Goal: Transaction & Acquisition: Purchase product/service

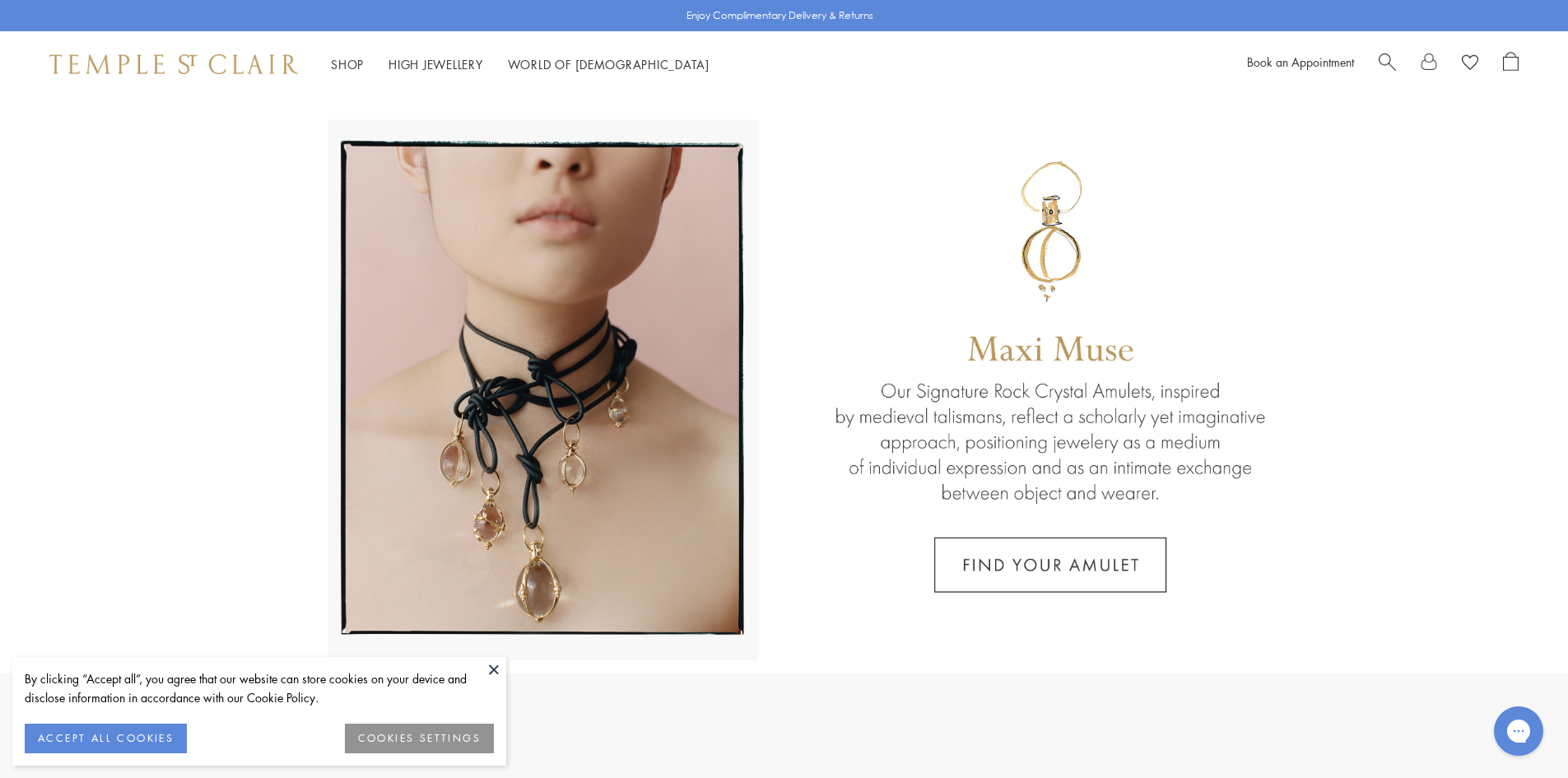
click at [493, 666] on button at bounding box center [494, 669] width 25 height 25
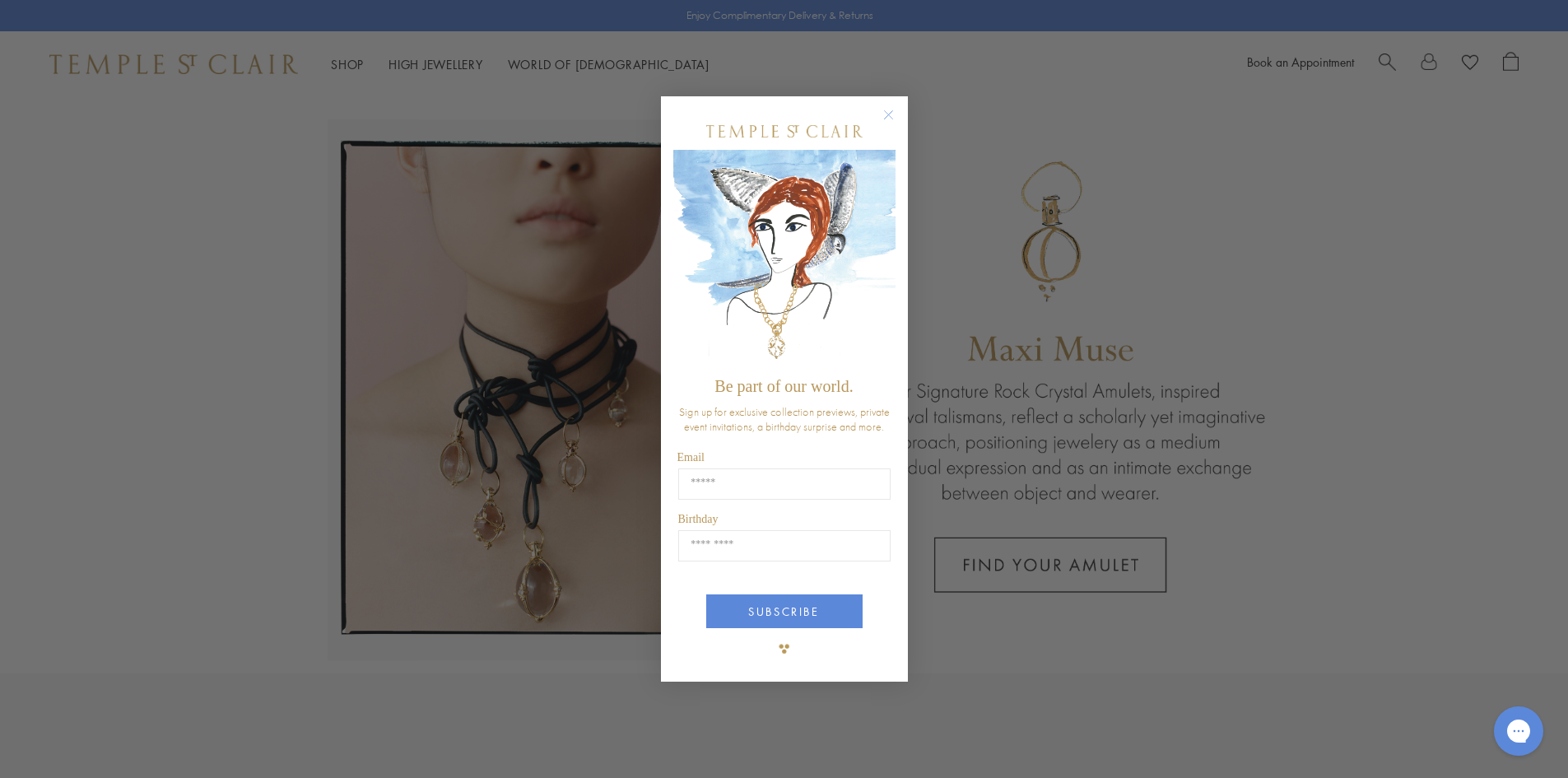
click at [884, 116] on circle "Close dialog" at bounding box center [888, 114] width 19 height 19
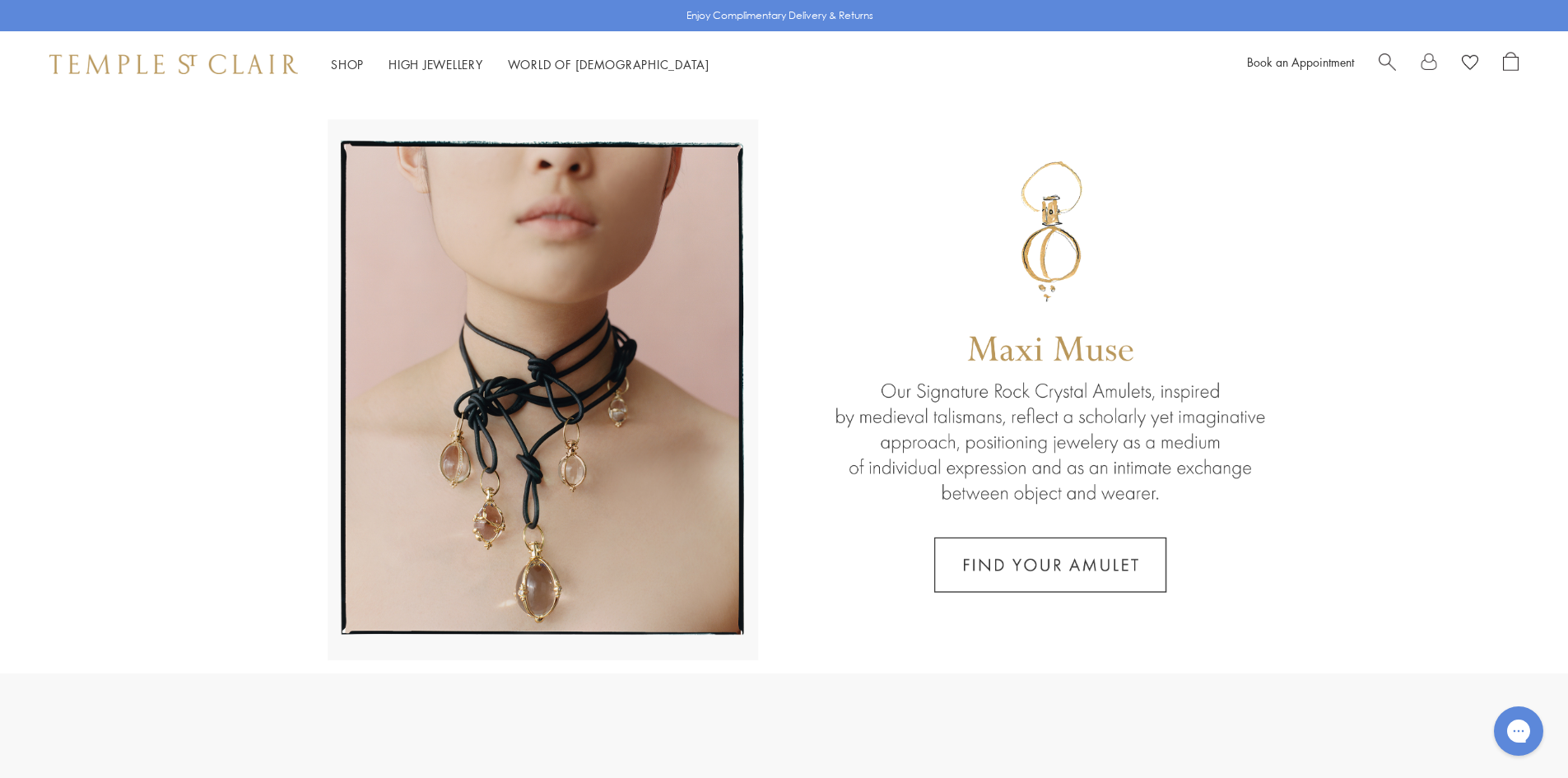
click at [1391, 61] on span "Search" at bounding box center [1388, 61] width 18 height 18
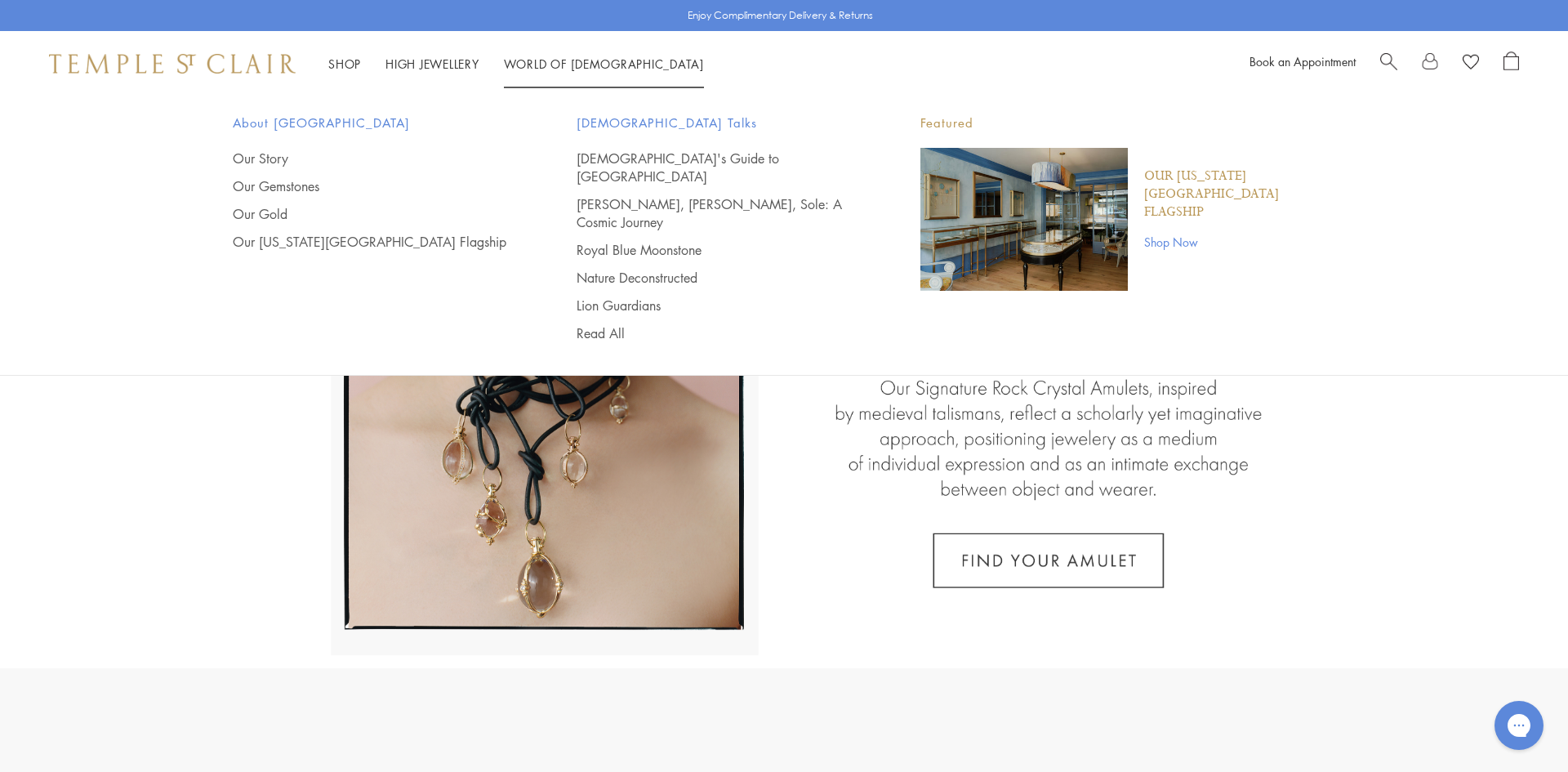
click at [1394, 59] on span "Search" at bounding box center [1389, 60] width 17 height 17
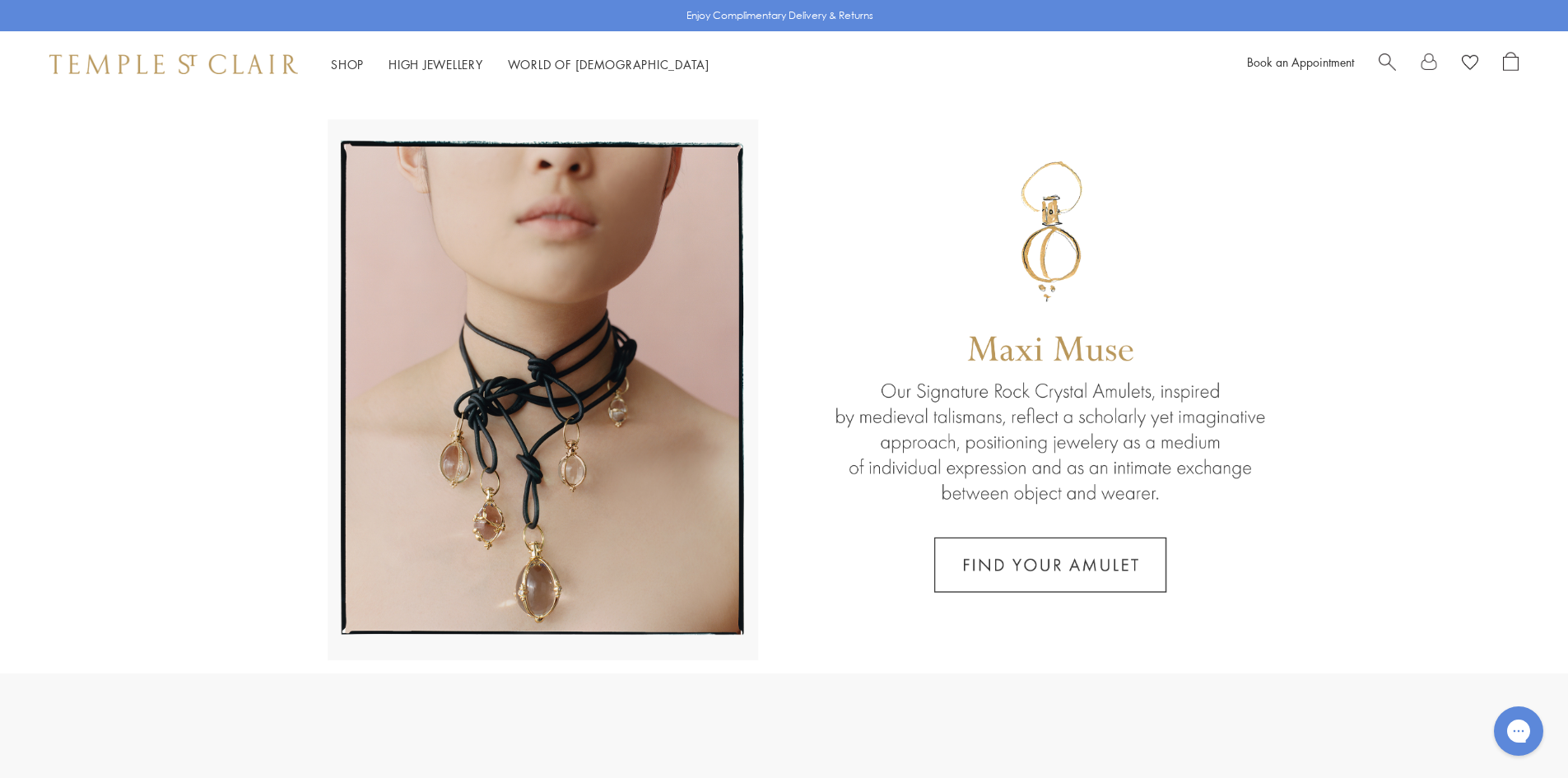
click at [1415, 60] on div at bounding box center [1449, 64] width 140 height 25
click at [1393, 64] on span "Search" at bounding box center [1388, 61] width 18 height 18
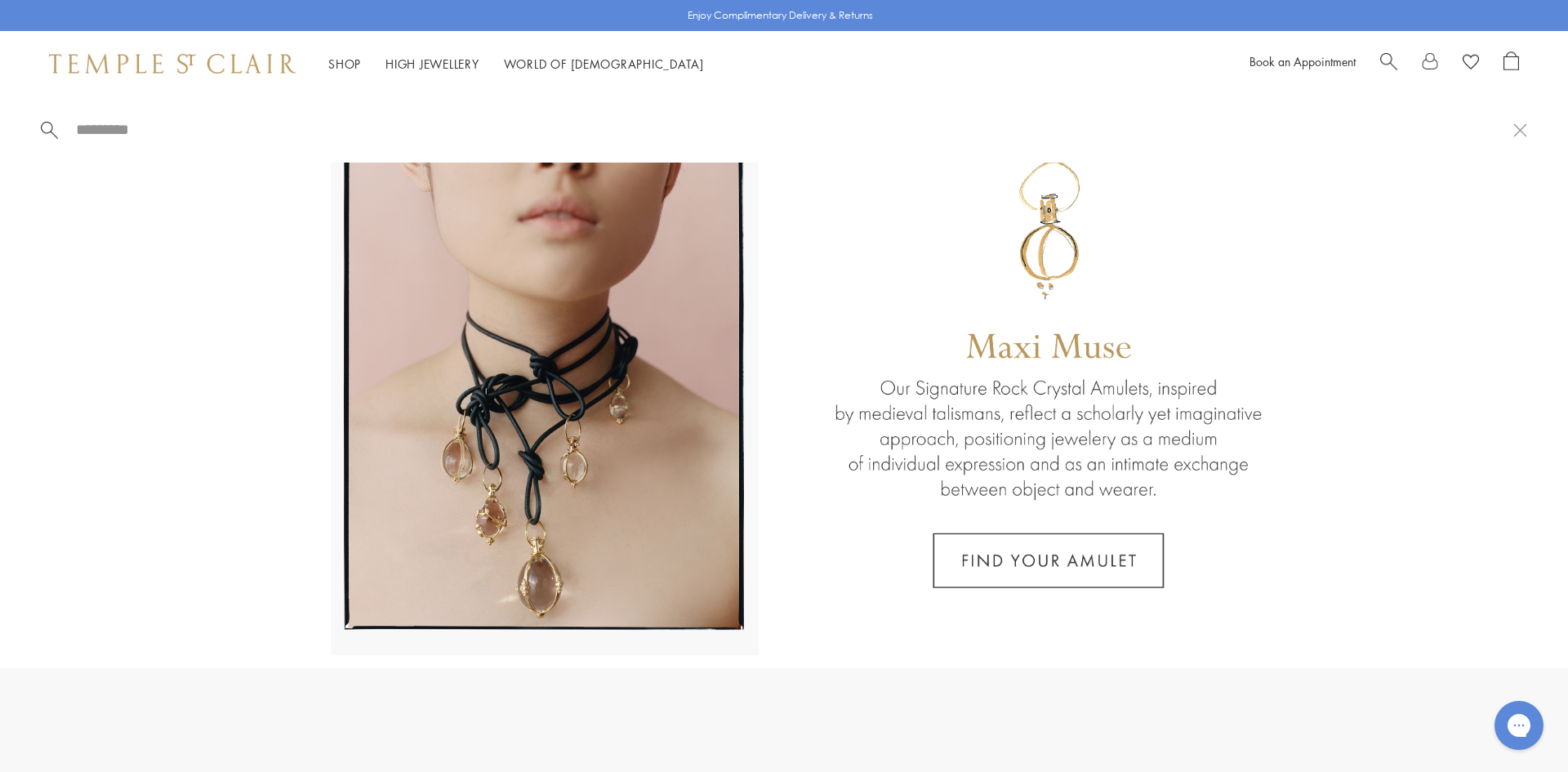
click at [501, 120] on input "search" at bounding box center [793, 130] width 1439 height 19
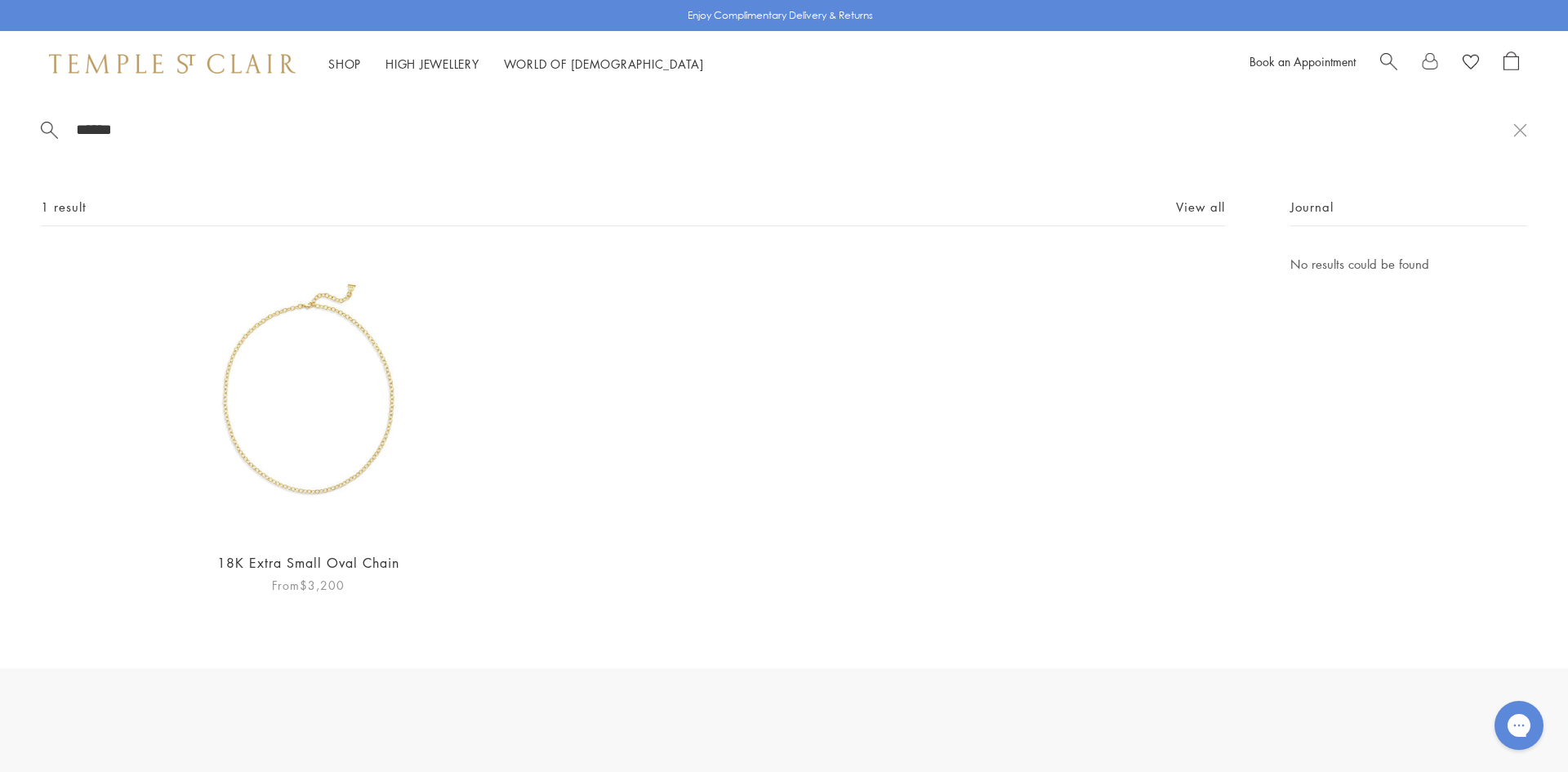
type input "******"
click at [358, 389] on img at bounding box center [308, 395] width 283 height 283
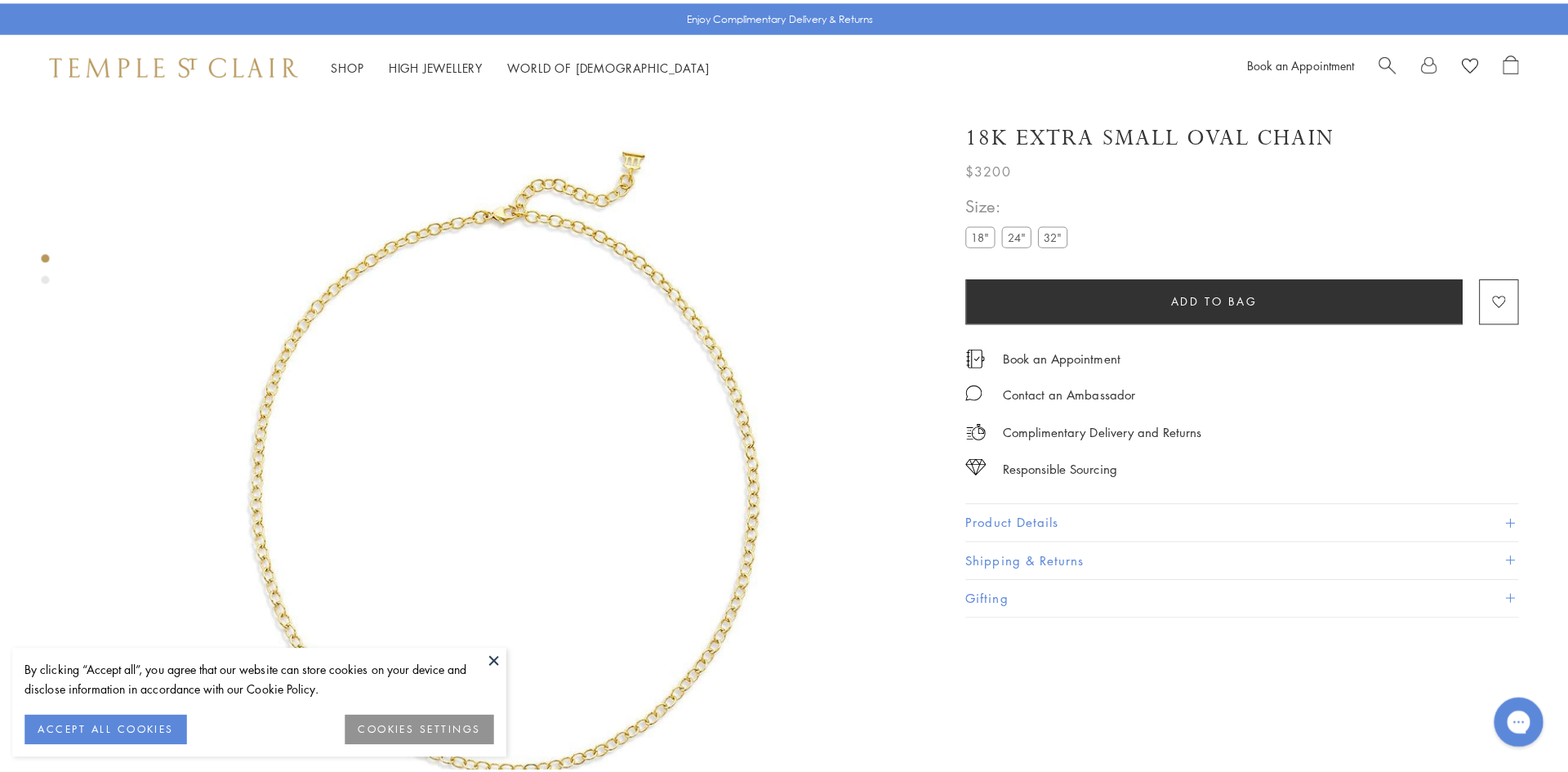
scroll to position [15, 0]
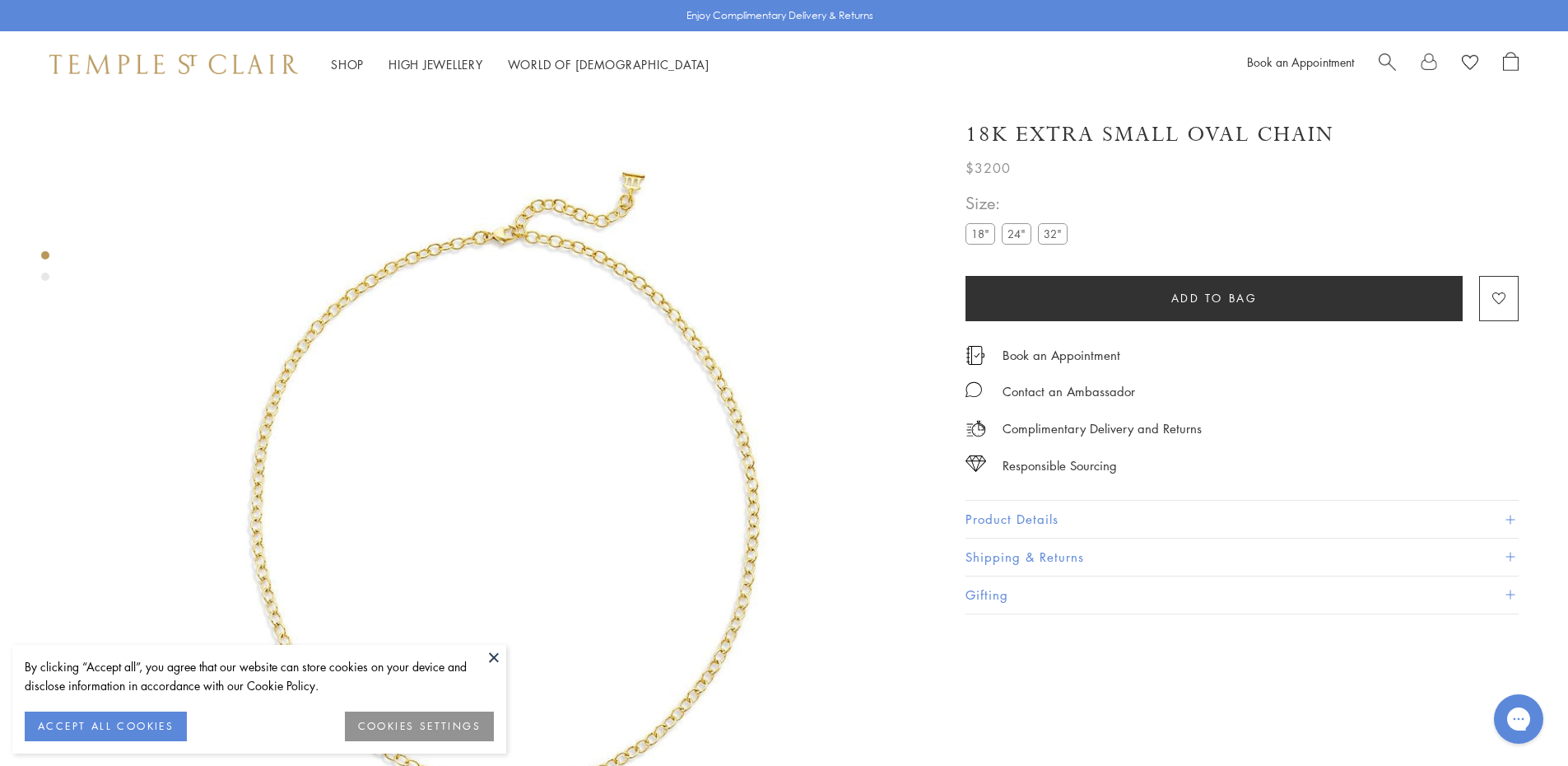
click at [1392, 68] on span "Search" at bounding box center [1388, 61] width 18 height 18
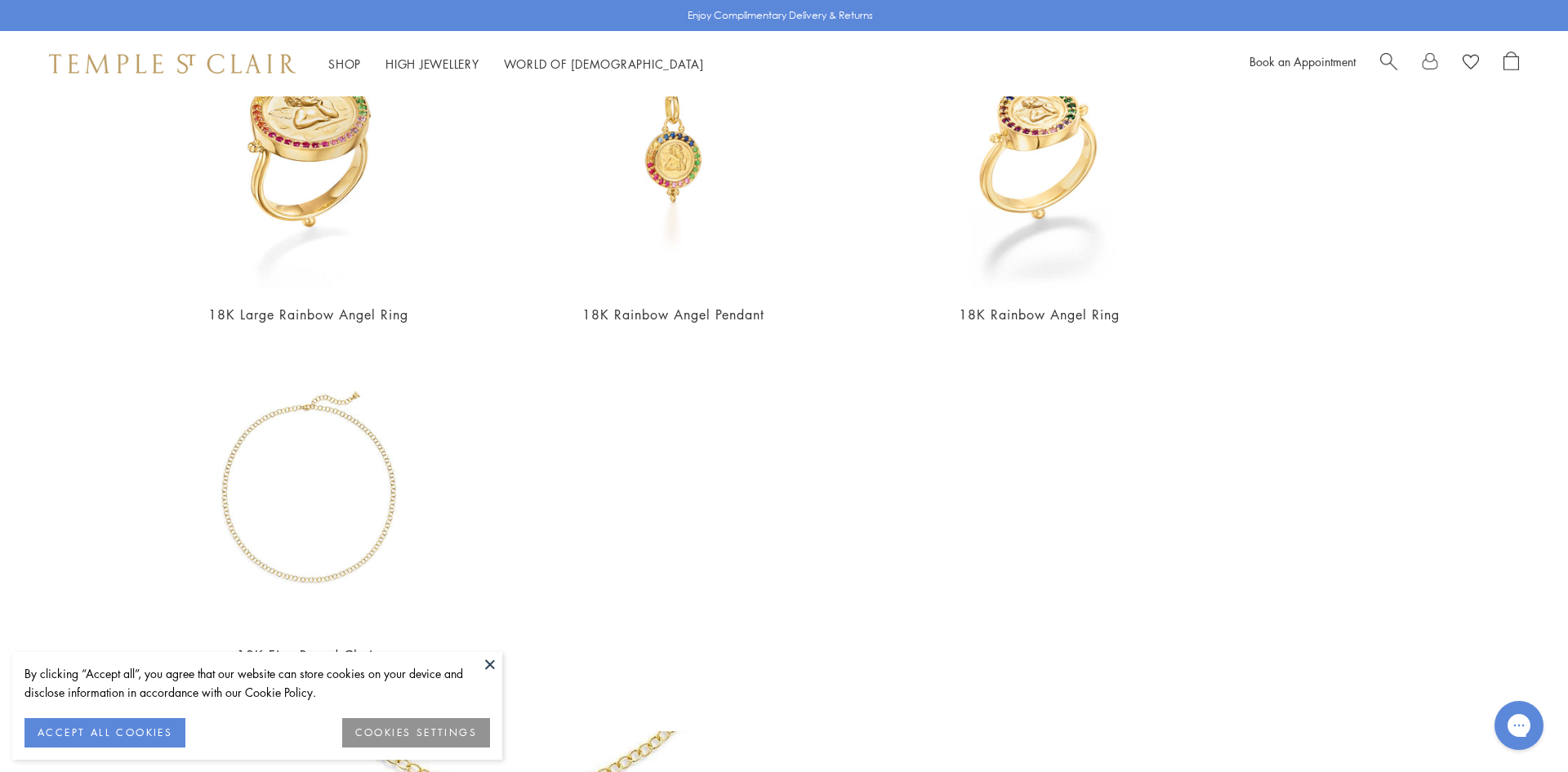
scroll to position [932, 0]
type input "*****"
click at [485, 659] on button at bounding box center [490, 664] width 24 height 24
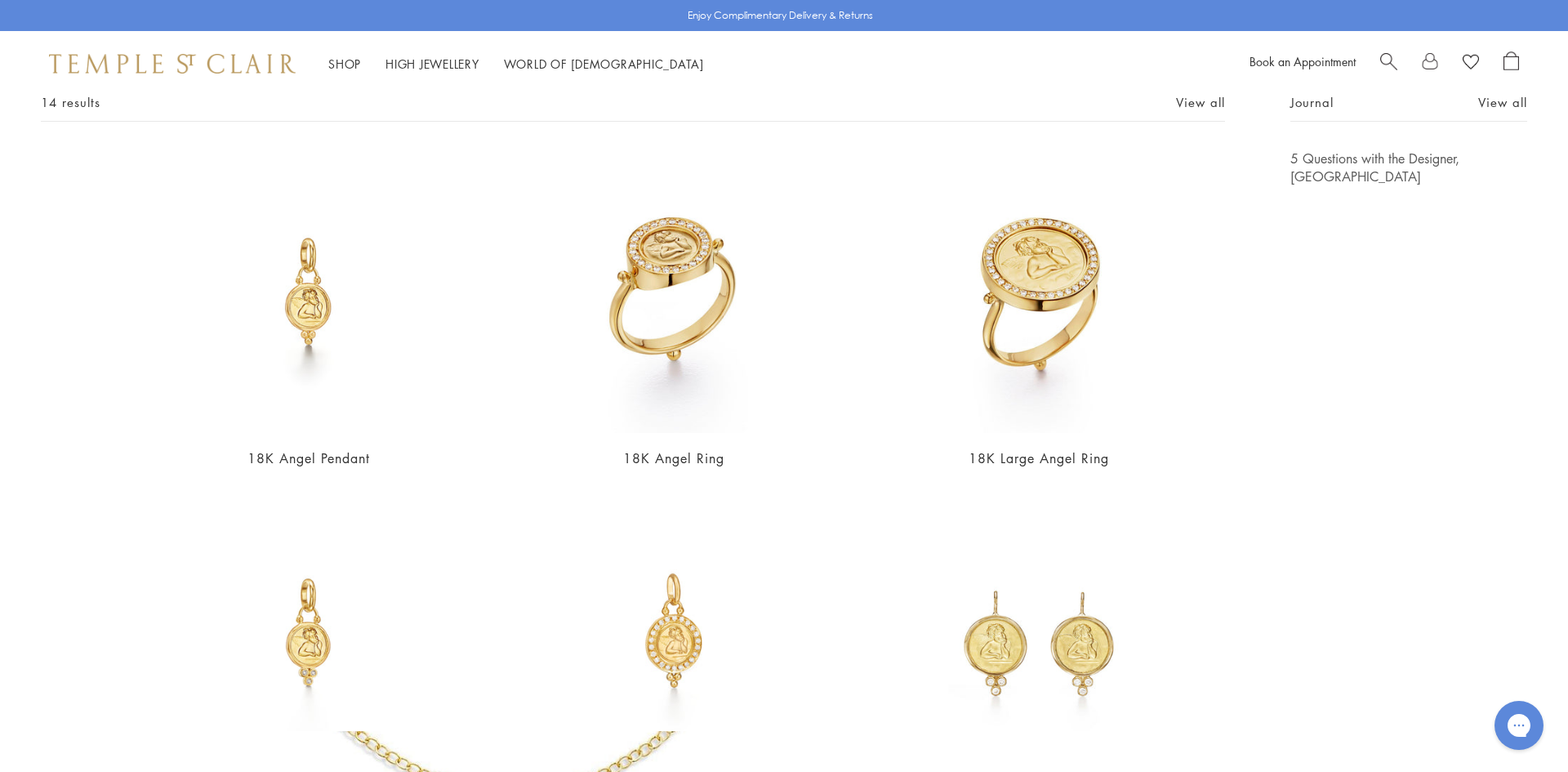
scroll to position [0, 0]
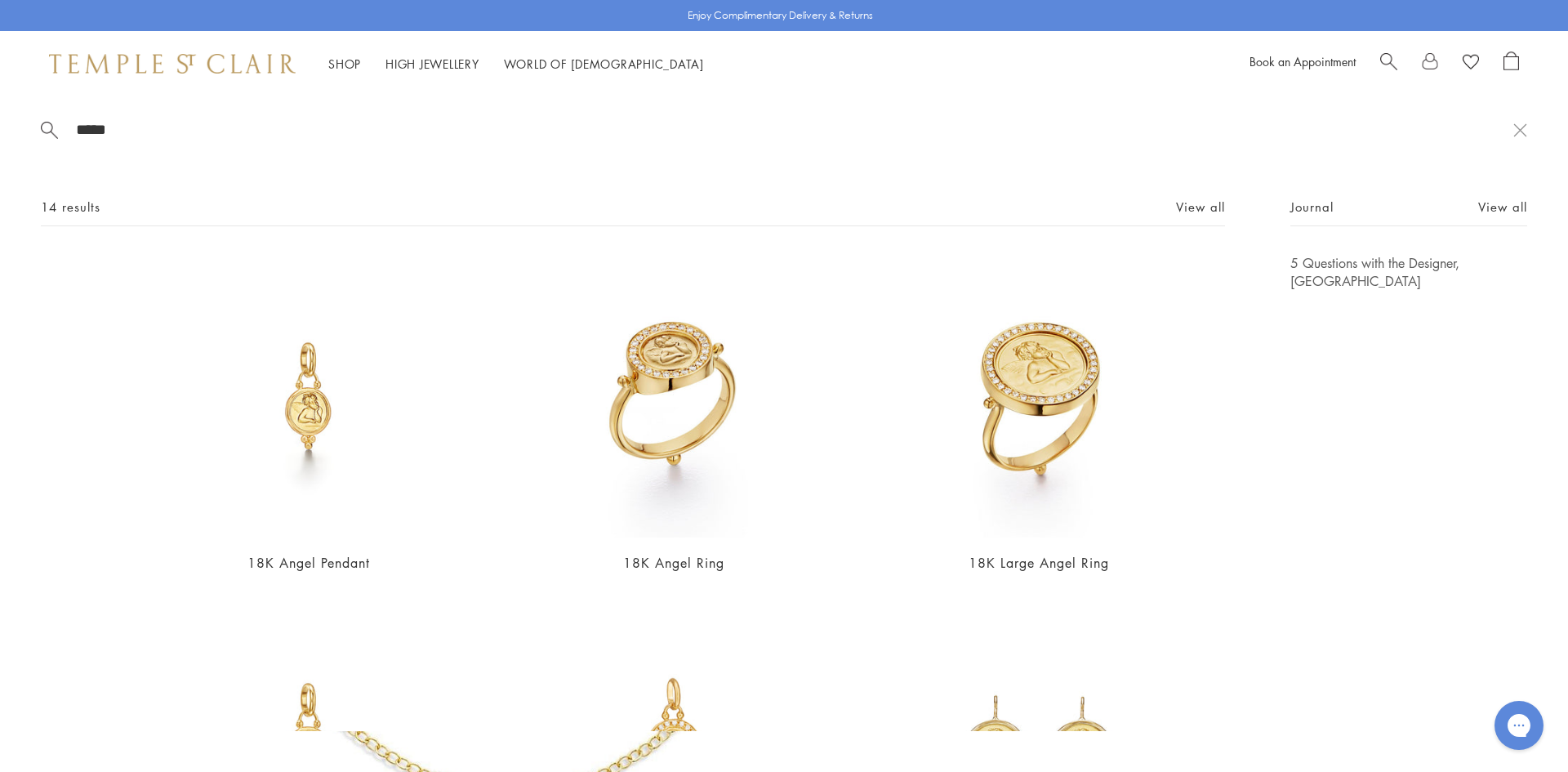
click at [211, 116] on div "***** 14 results View all 18K Angel Pendant From $1,350 18K Angel Ring $3,900 1…" at bounding box center [784, 414] width 1568 height 634
click at [55, 210] on span "14 results" at bounding box center [71, 207] width 59 height 20
click at [301, 377] on img at bounding box center [308, 395] width 283 height 283
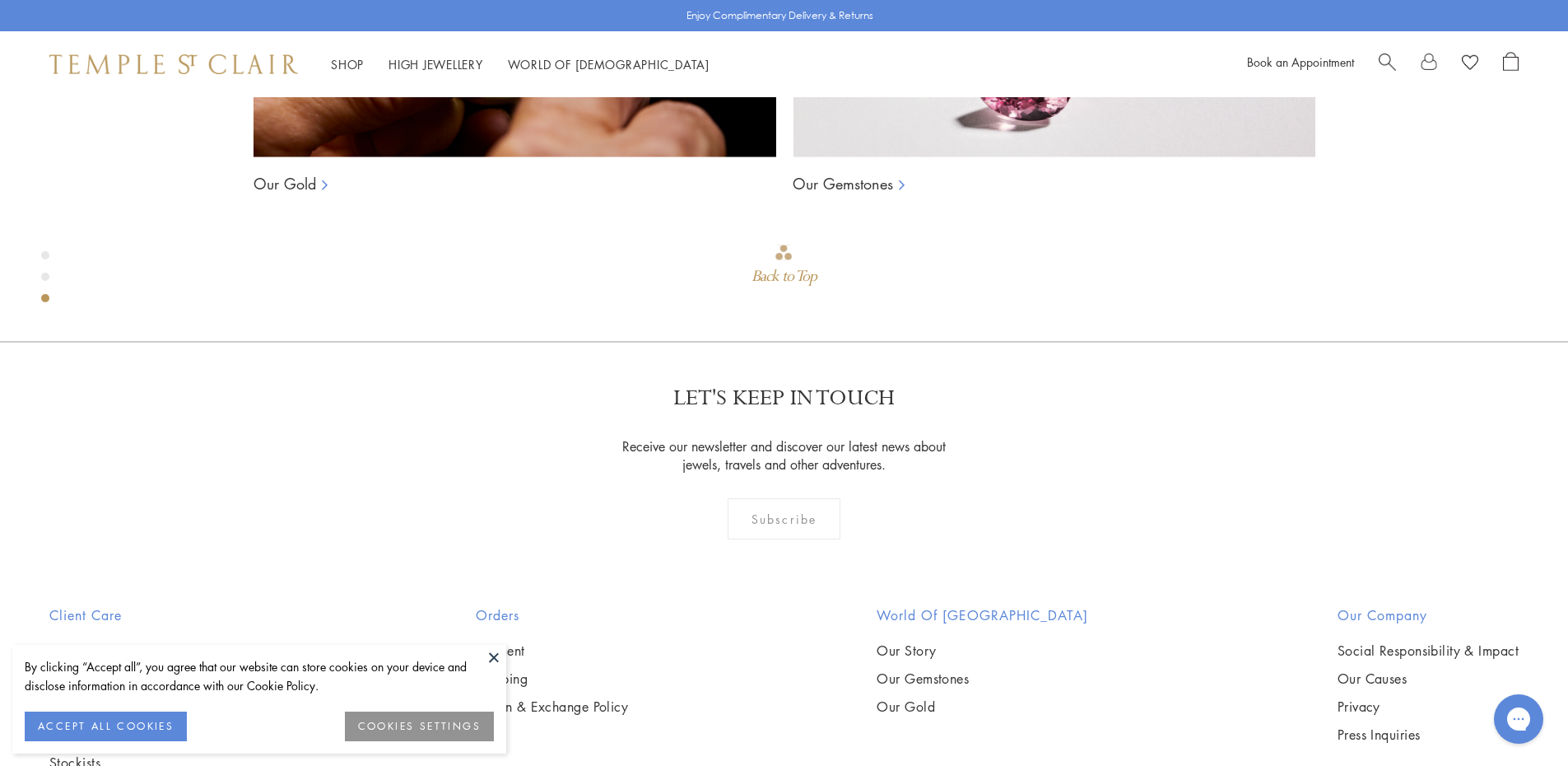
scroll to position [1744, 0]
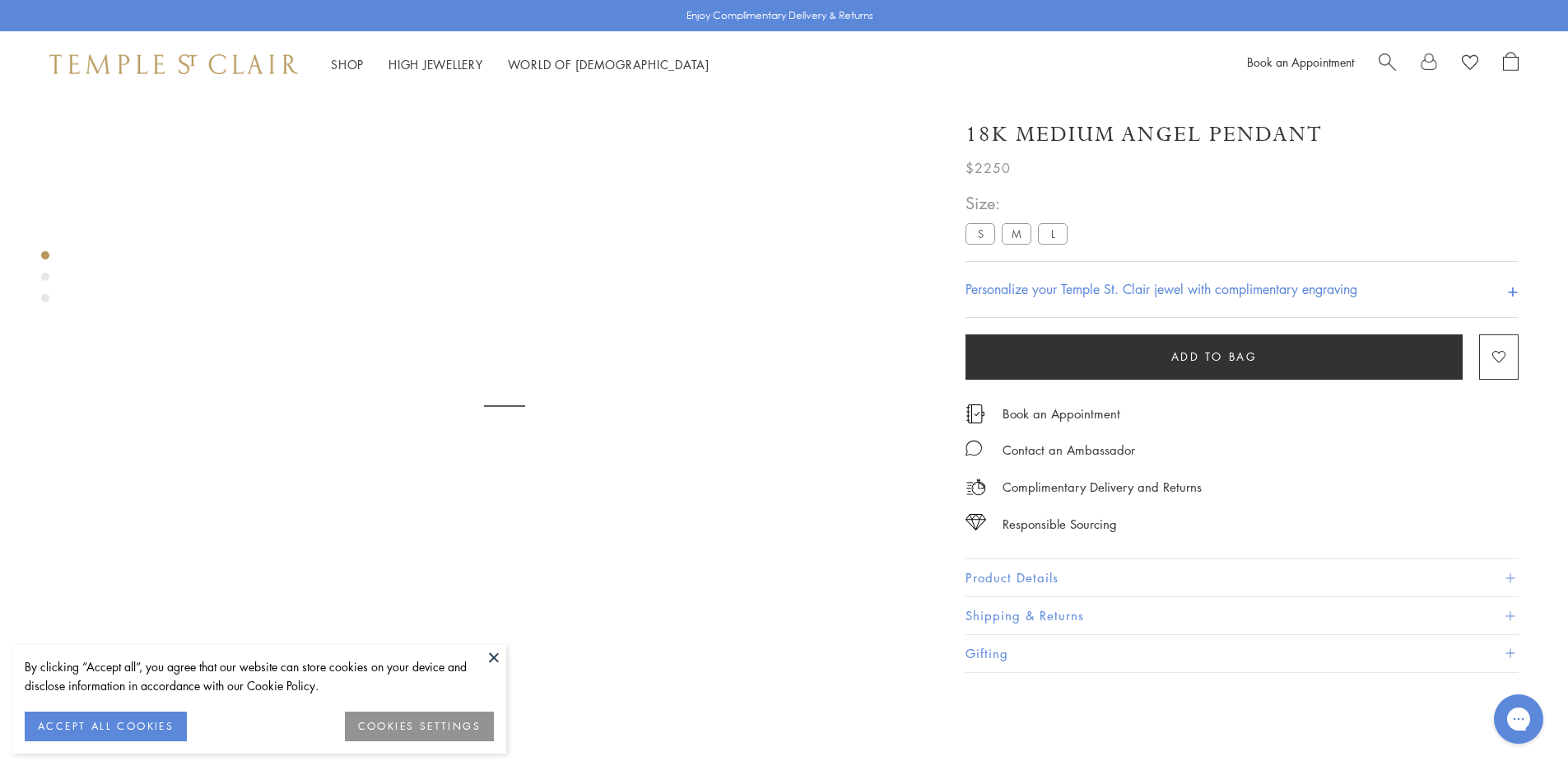
scroll to position [98, 0]
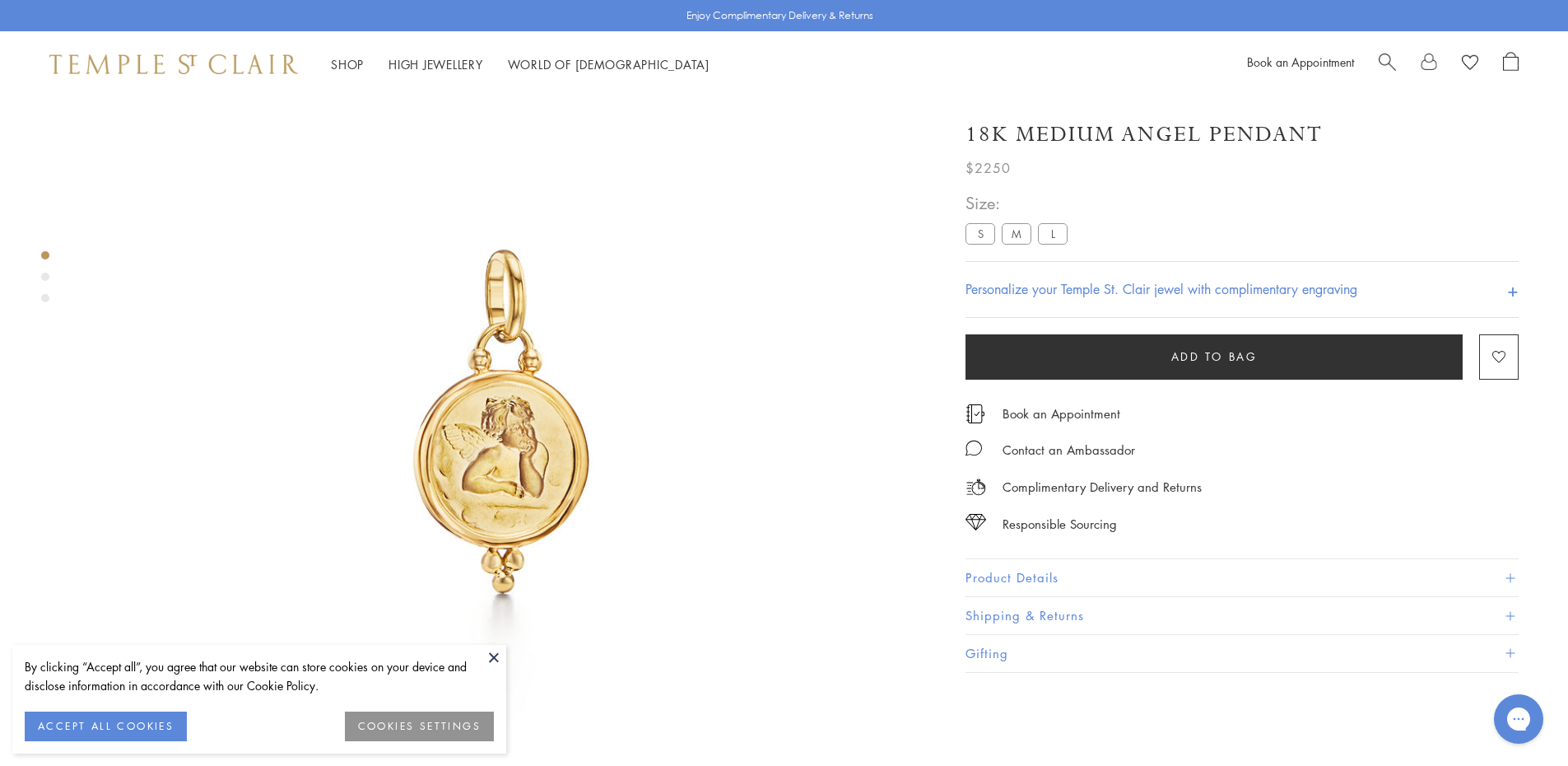
click at [1046, 227] on label "L" at bounding box center [1053, 233] width 30 height 20
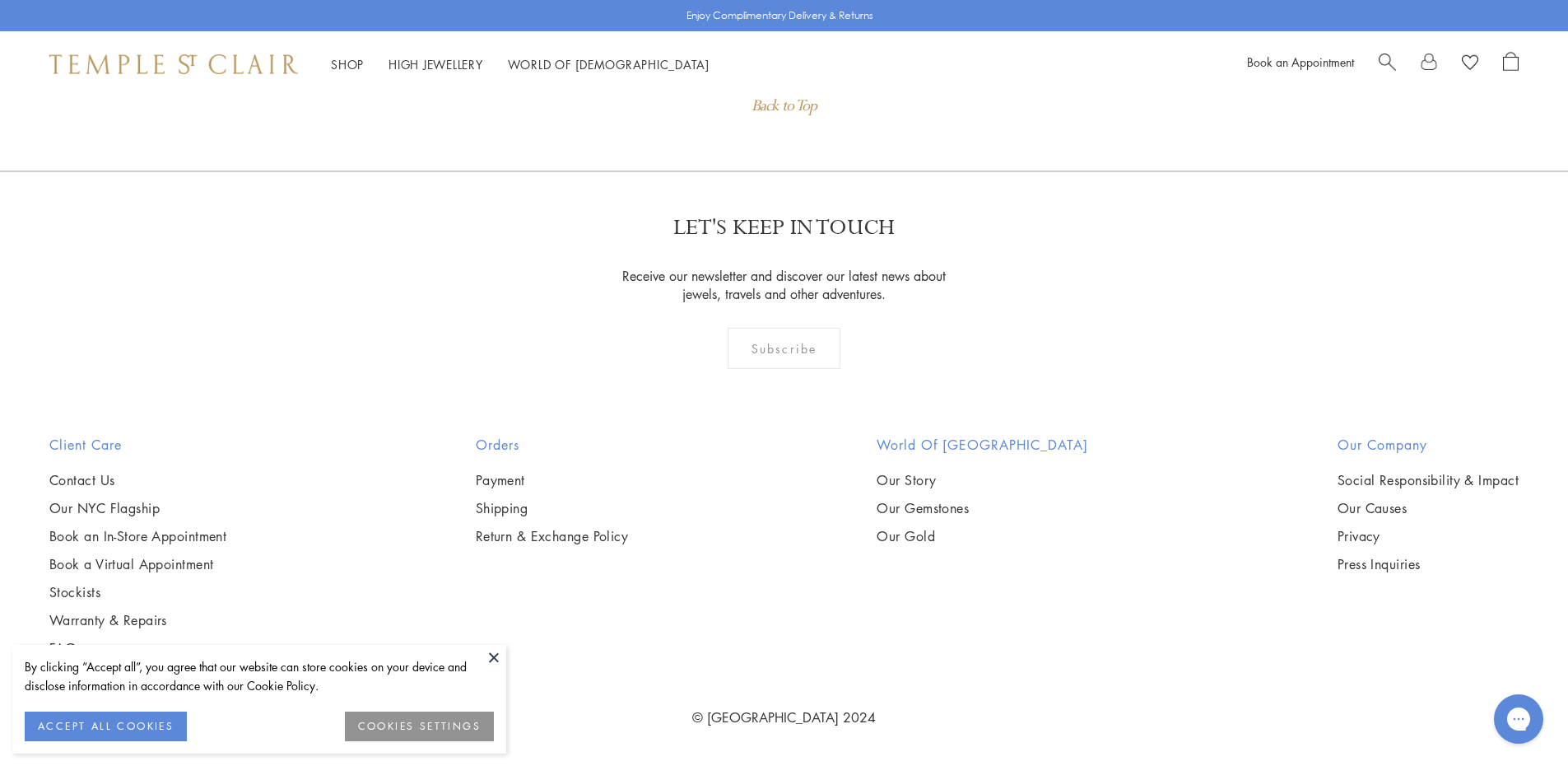
scroll to position [2649, 0]
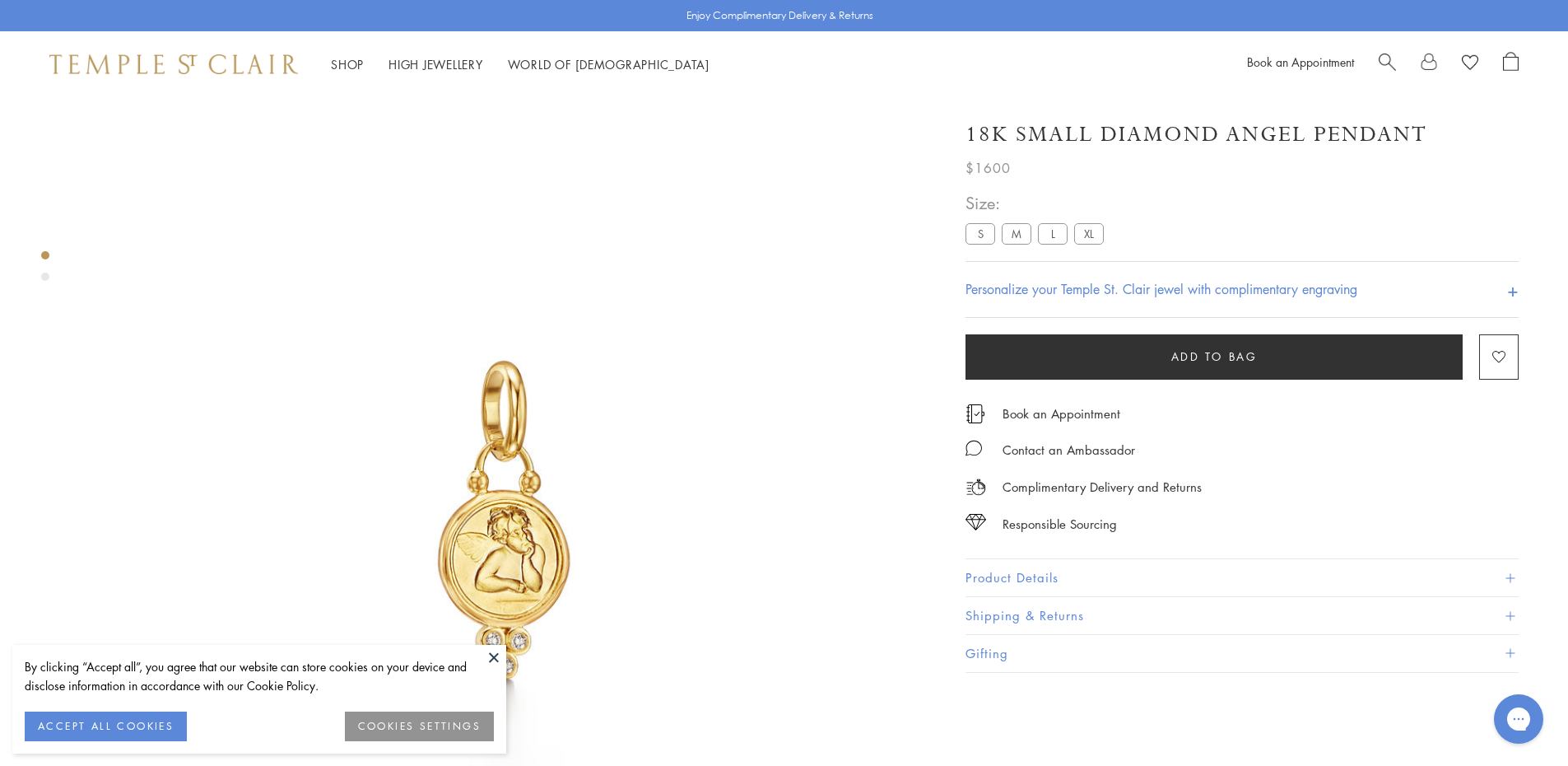
click at [1013, 226] on label "M" at bounding box center [1017, 233] width 30 height 20
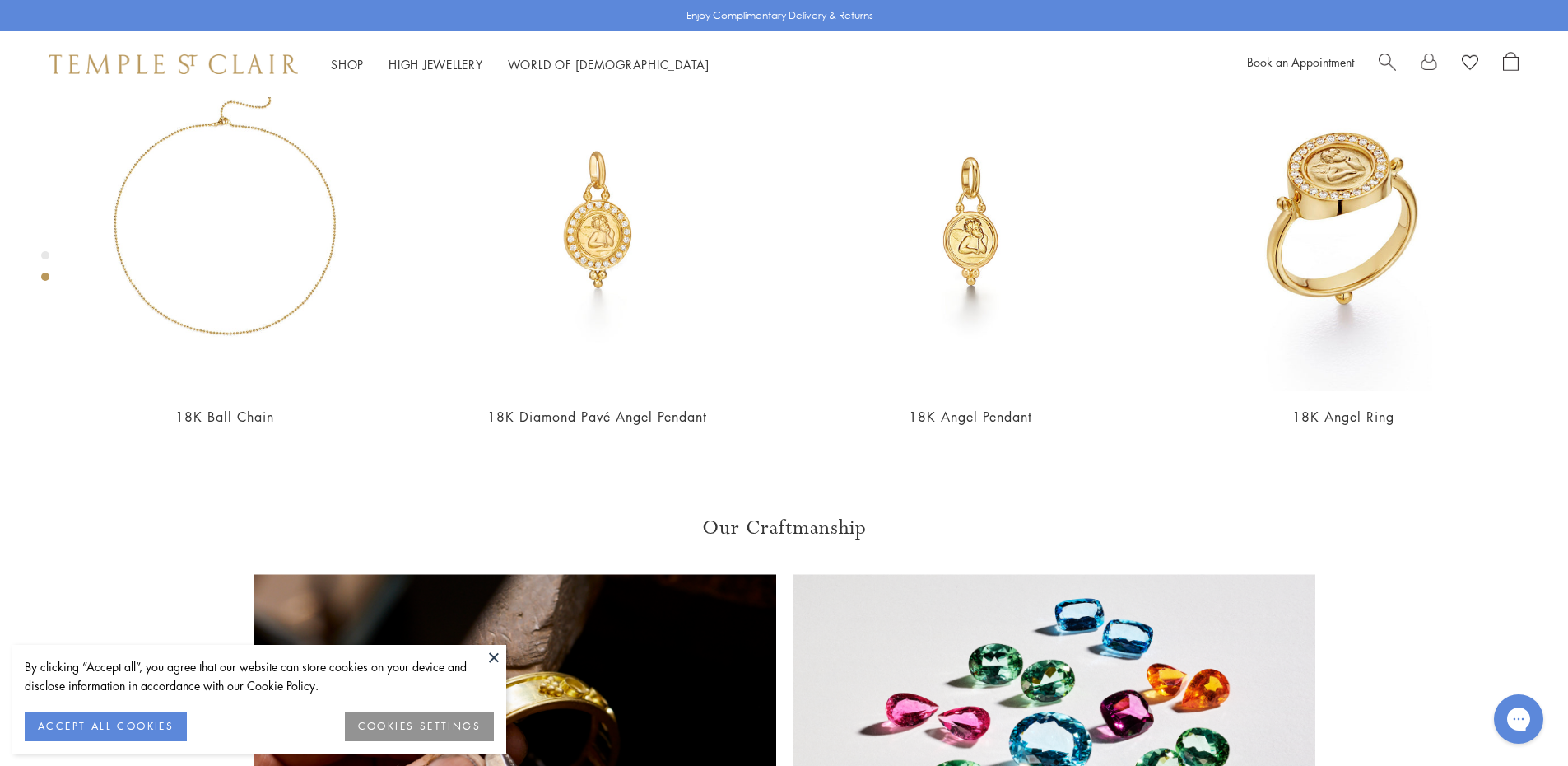
scroll to position [1003, 0]
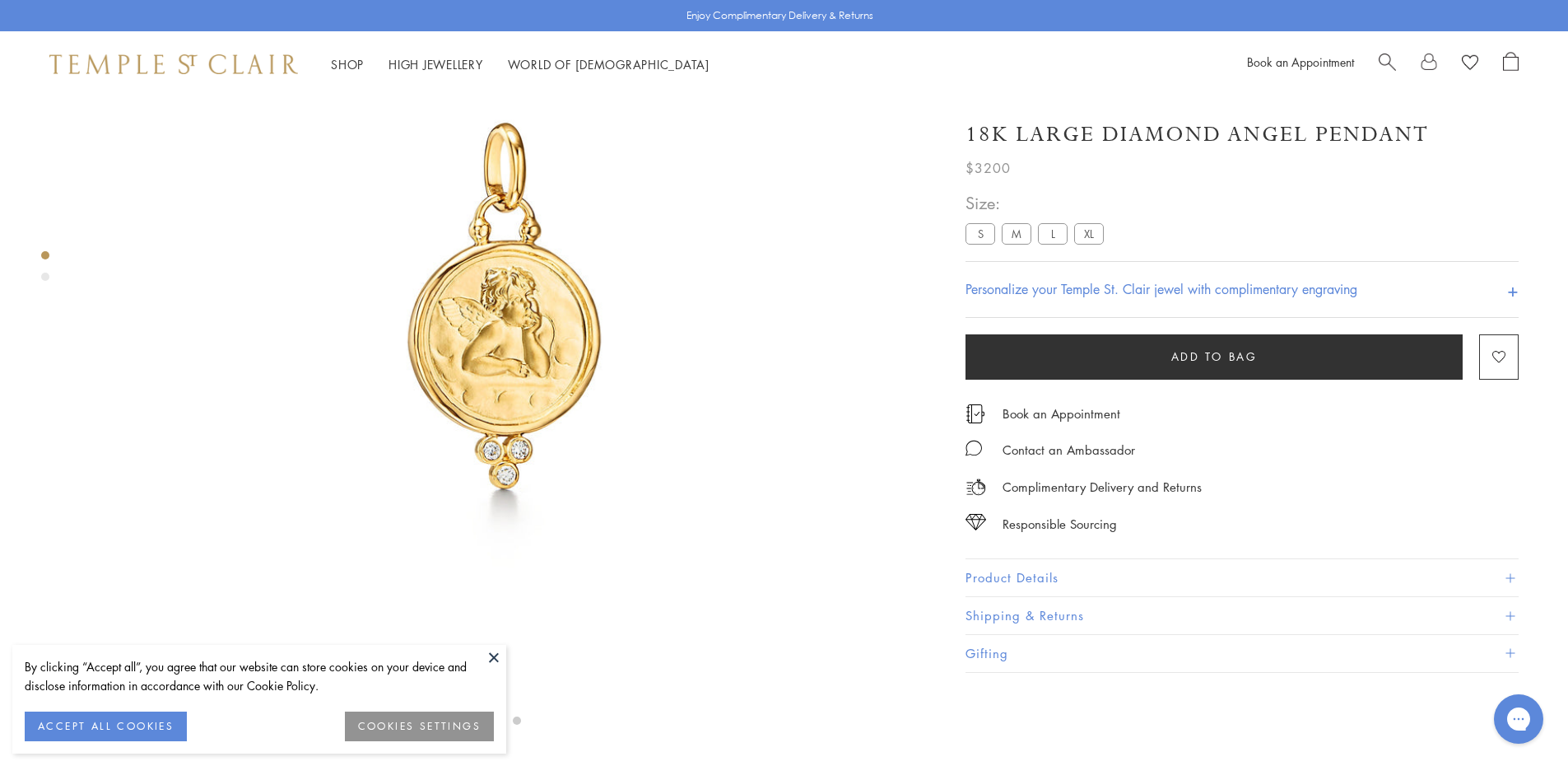
scroll to position [179, 0]
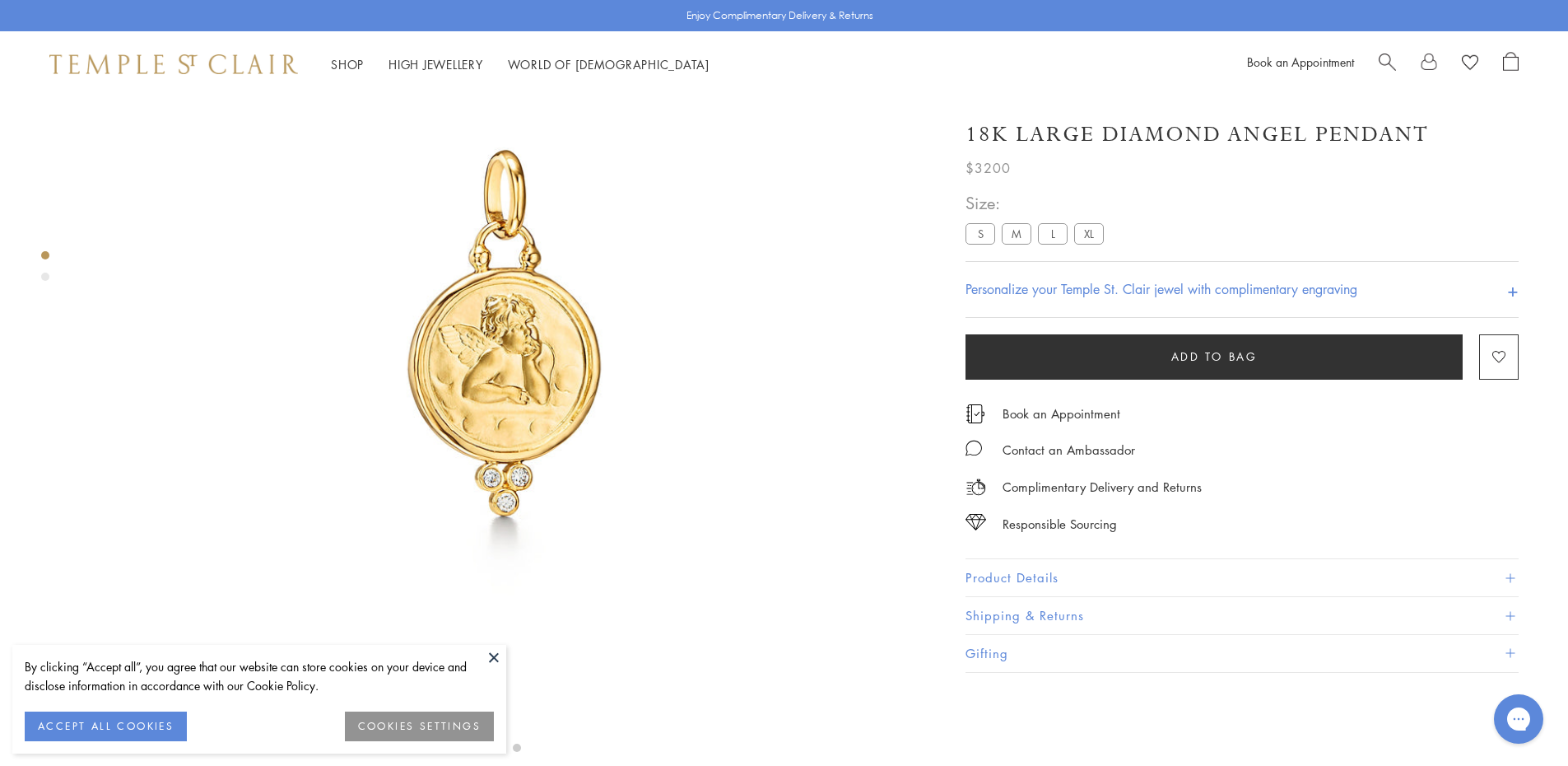
click at [1081, 229] on label "XL" at bounding box center [1089, 233] width 30 height 20
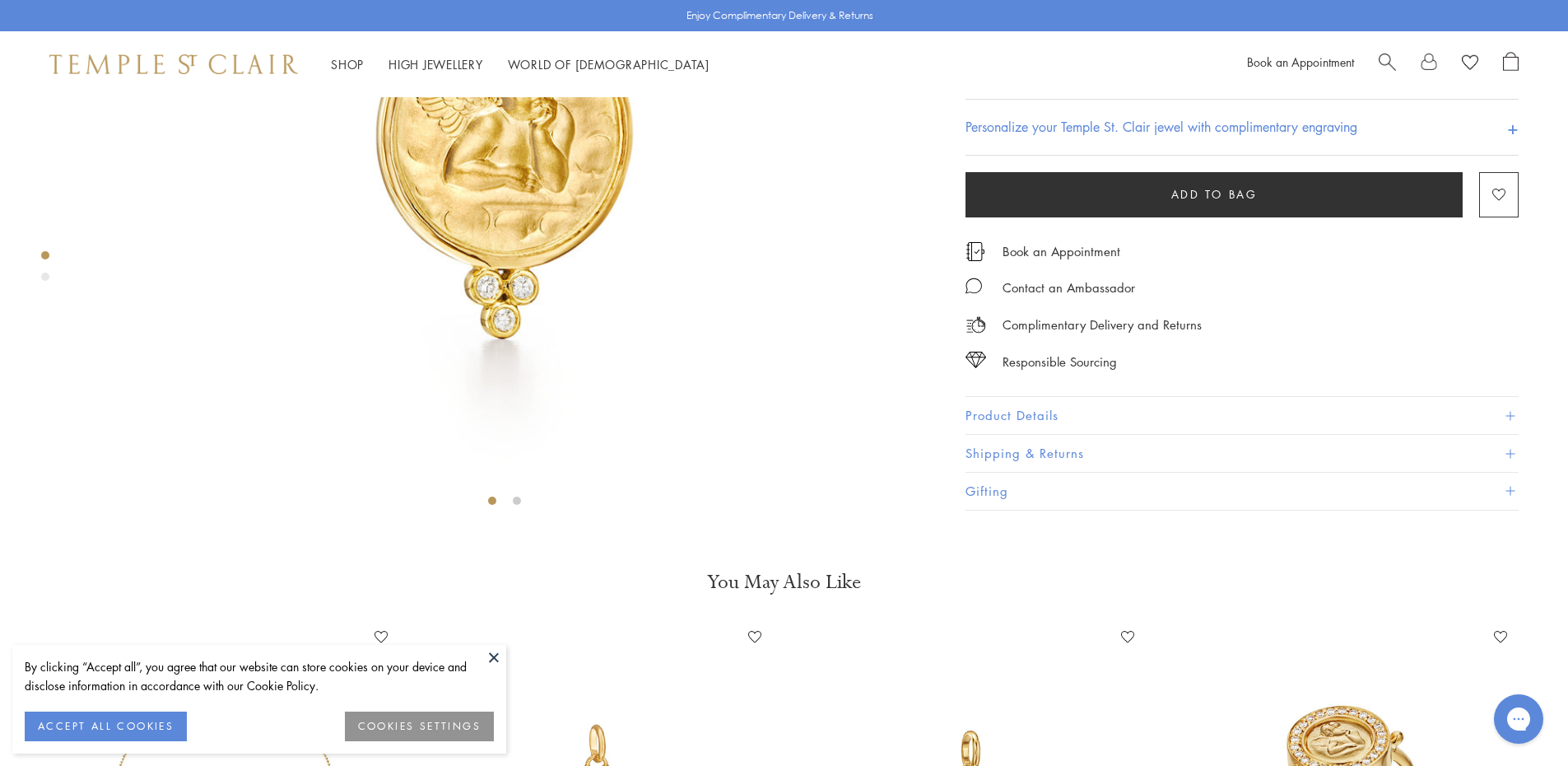
scroll to position [179, 0]
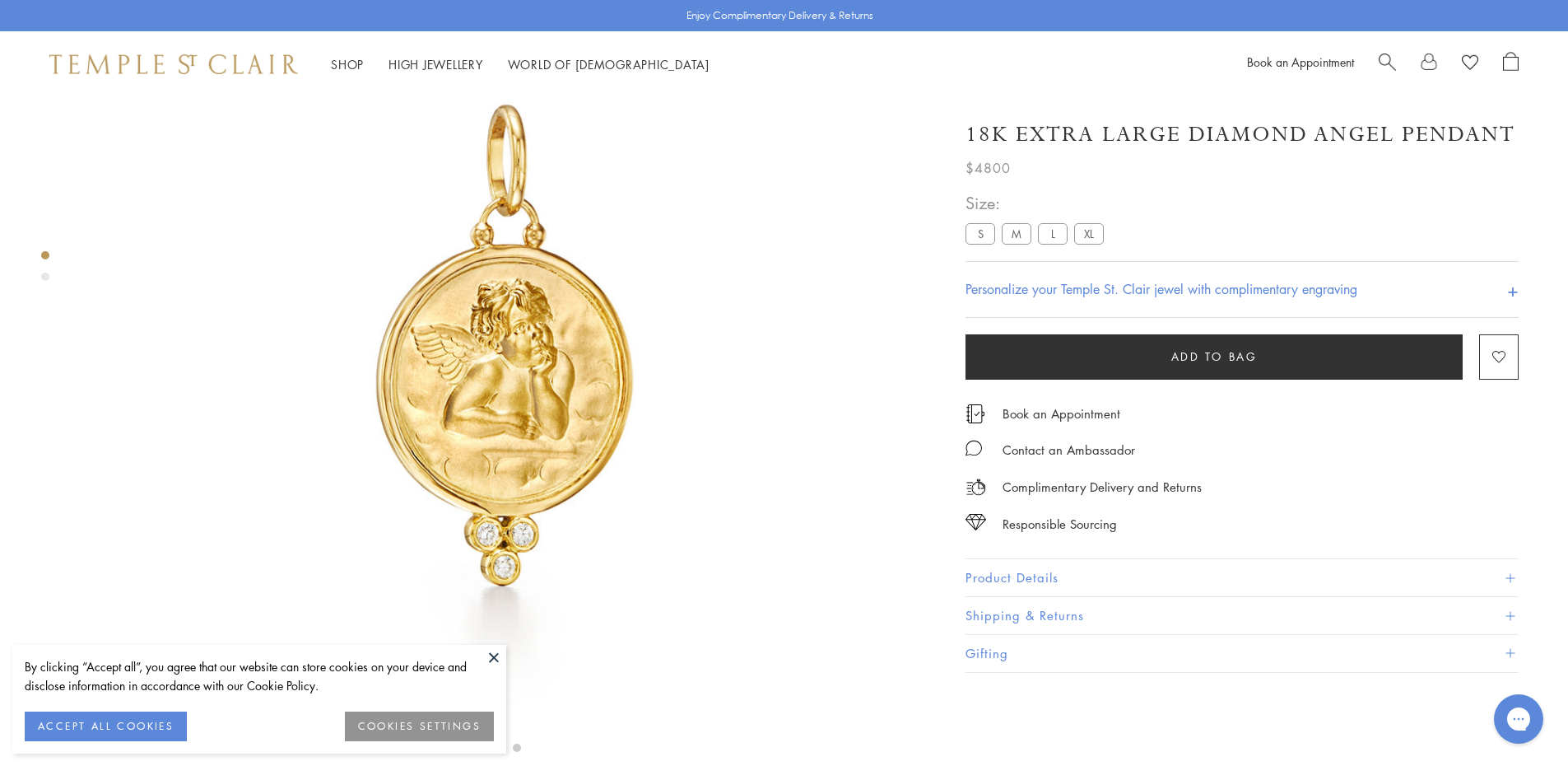
click at [1054, 237] on label "L" at bounding box center [1053, 233] width 30 height 20
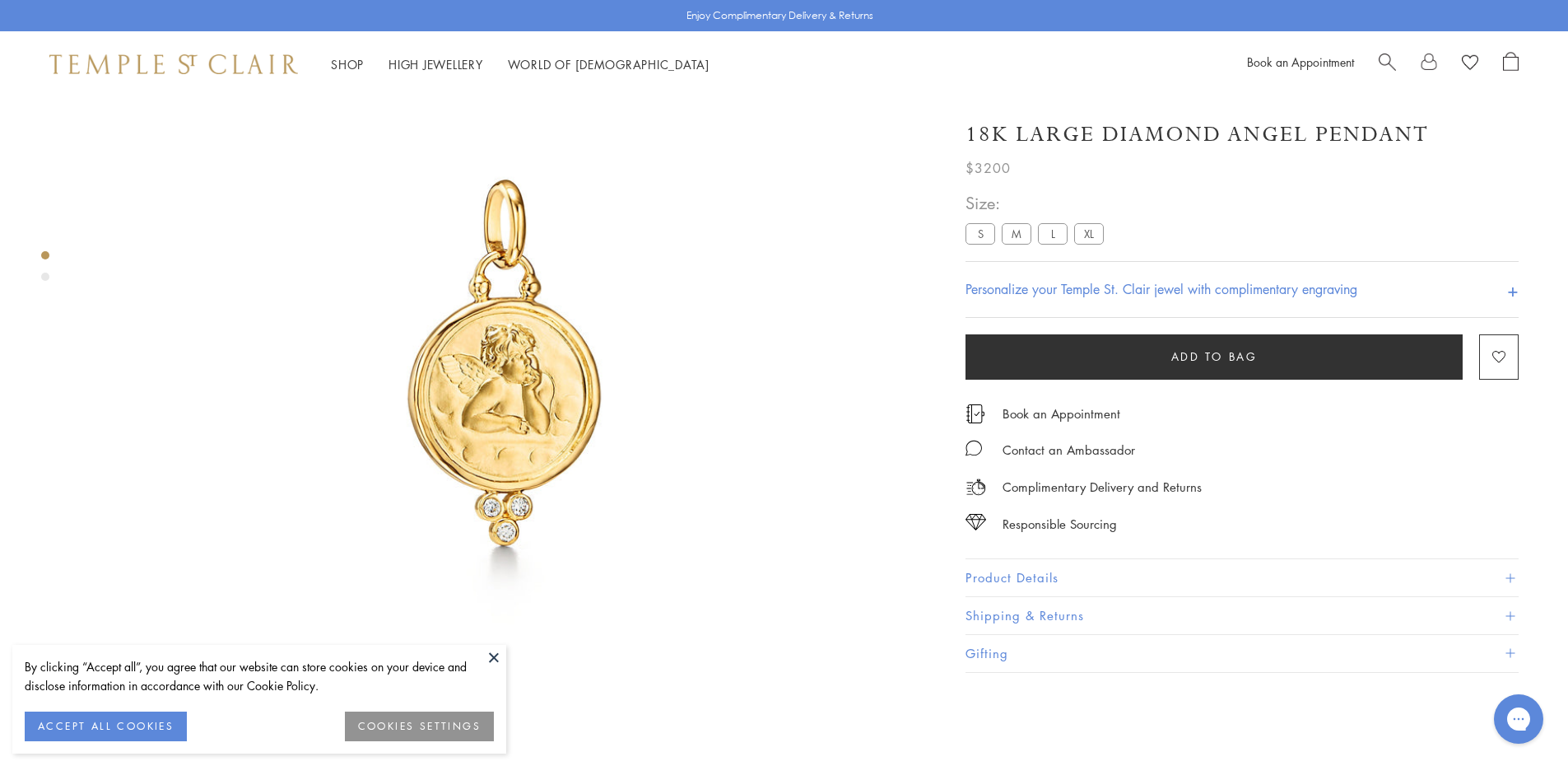
scroll to position [179, 0]
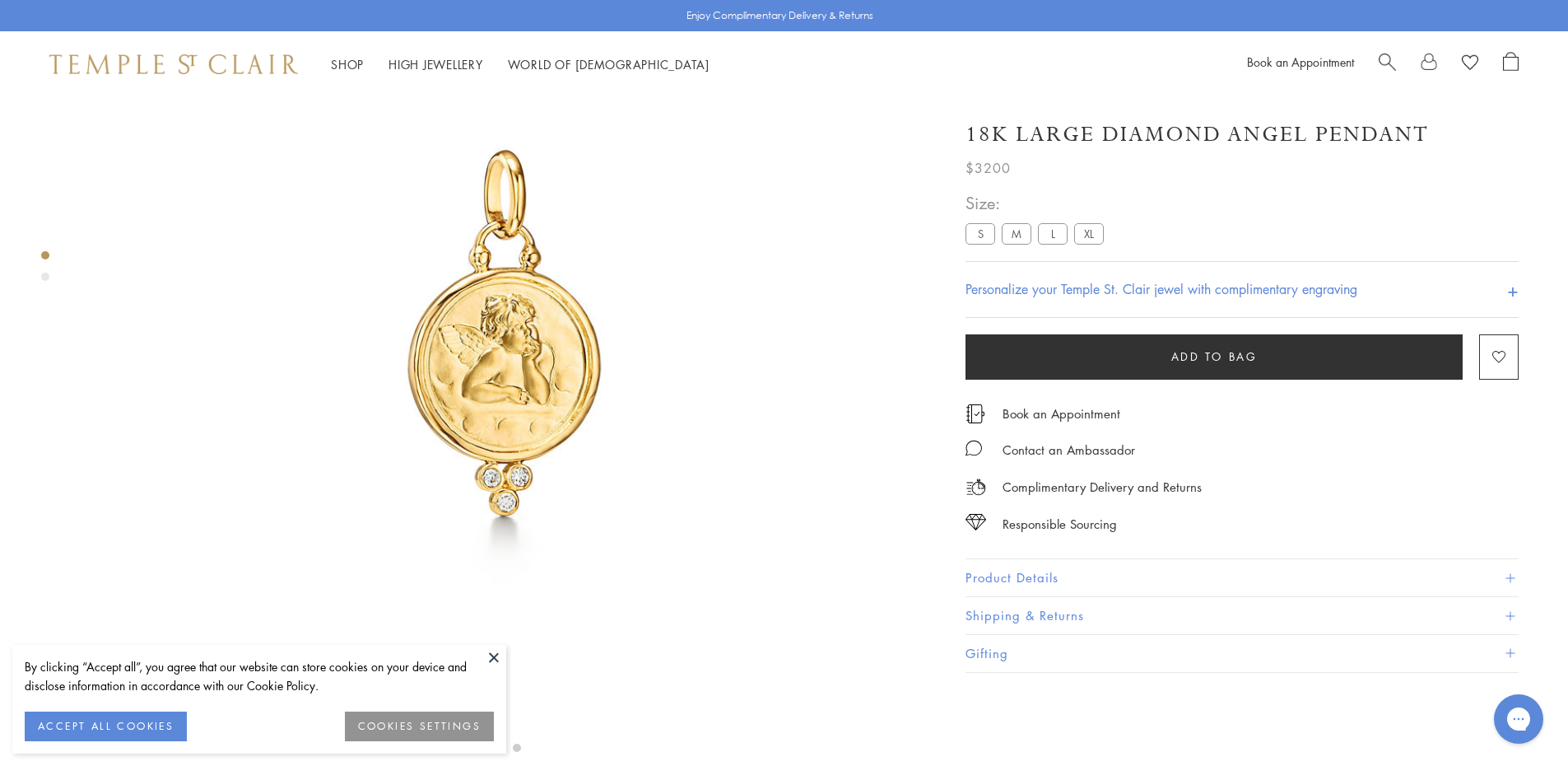
click at [1023, 562] on button "Product Details" at bounding box center [1242, 577] width 553 height 37
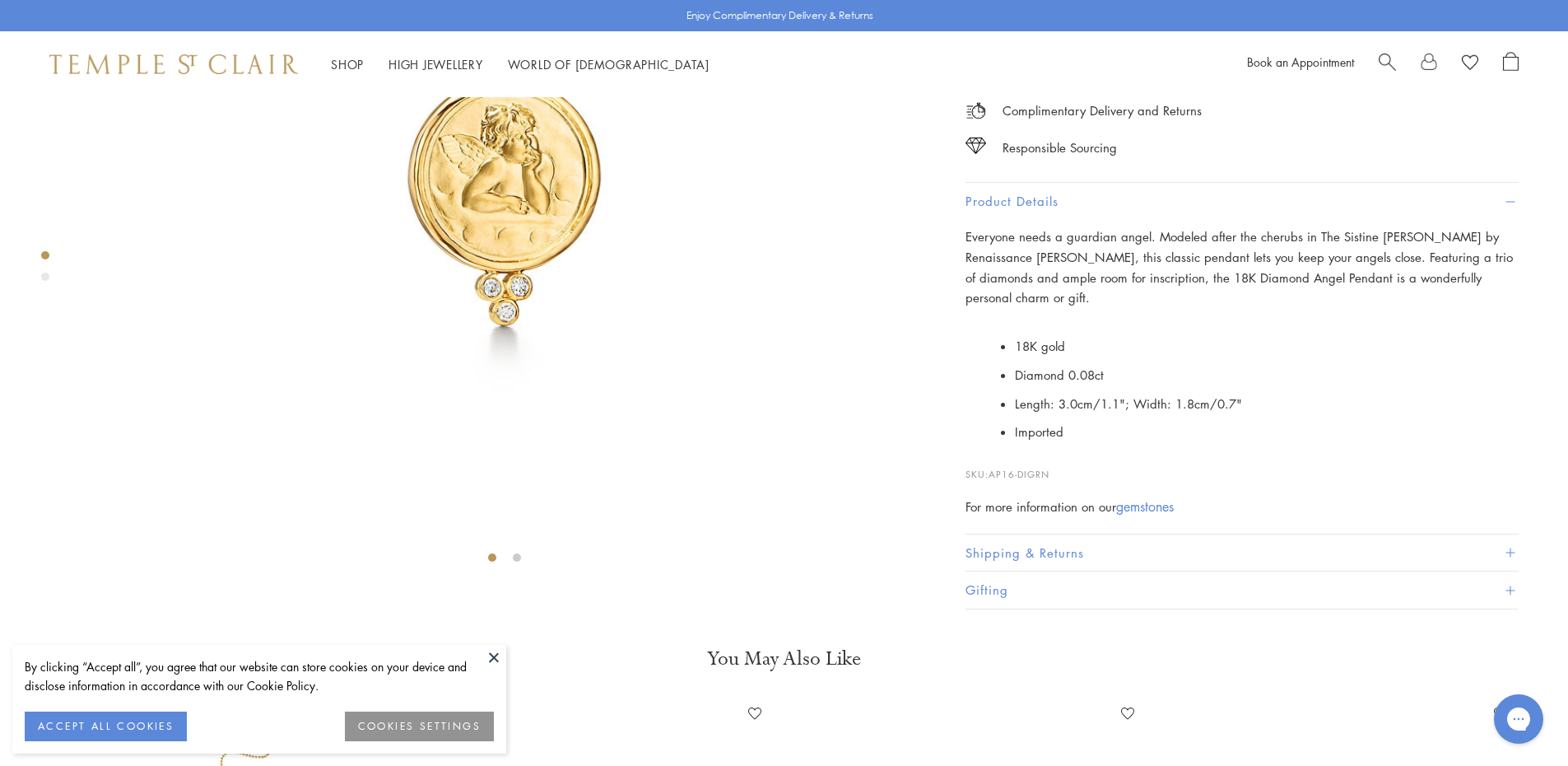
scroll to position [426, 0]
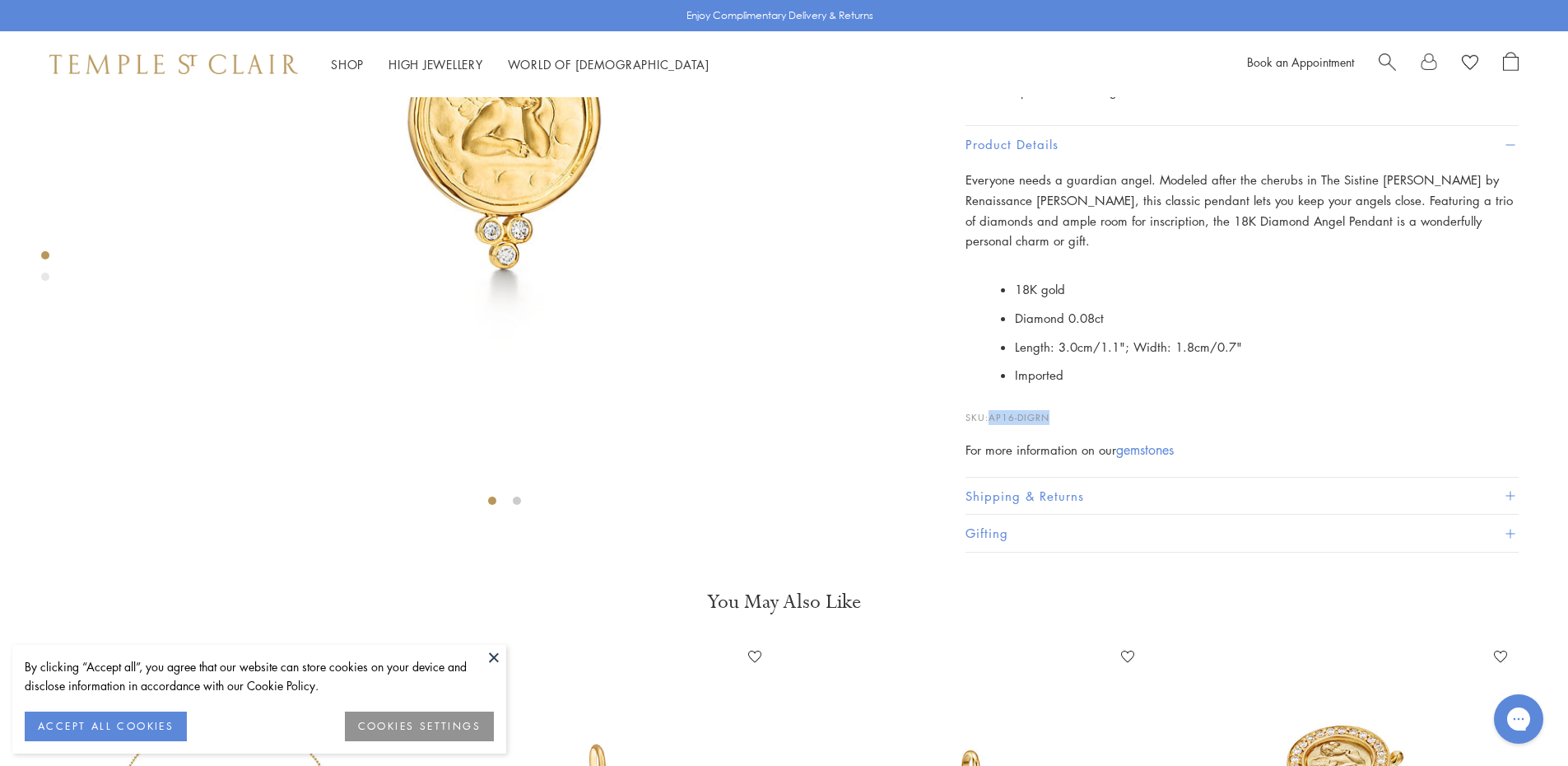
drag, startPoint x: 1051, startPoint y: 642, endPoint x: 991, endPoint y: 647, distance: 60.2
click at [991, 423] on span "AP16-DIGRN" at bounding box center [1019, 417] width 61 height 12
copy span "AP16-DIGRN"
click at [1053, 425] on p "SKU: AP16-DIGRN" at bounding box center [1242, 409] width 553 height 32
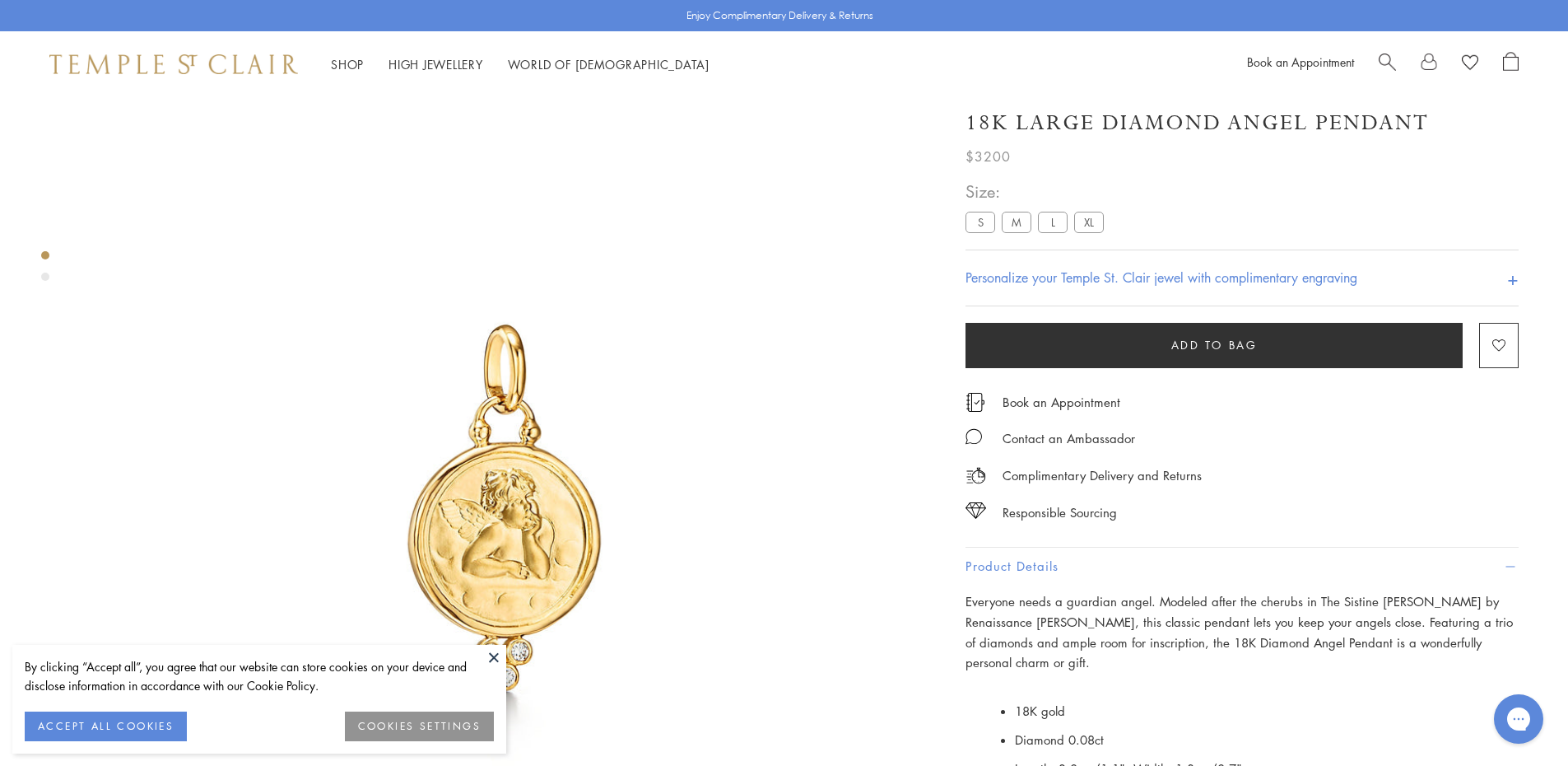
scroll to position [0, 0]
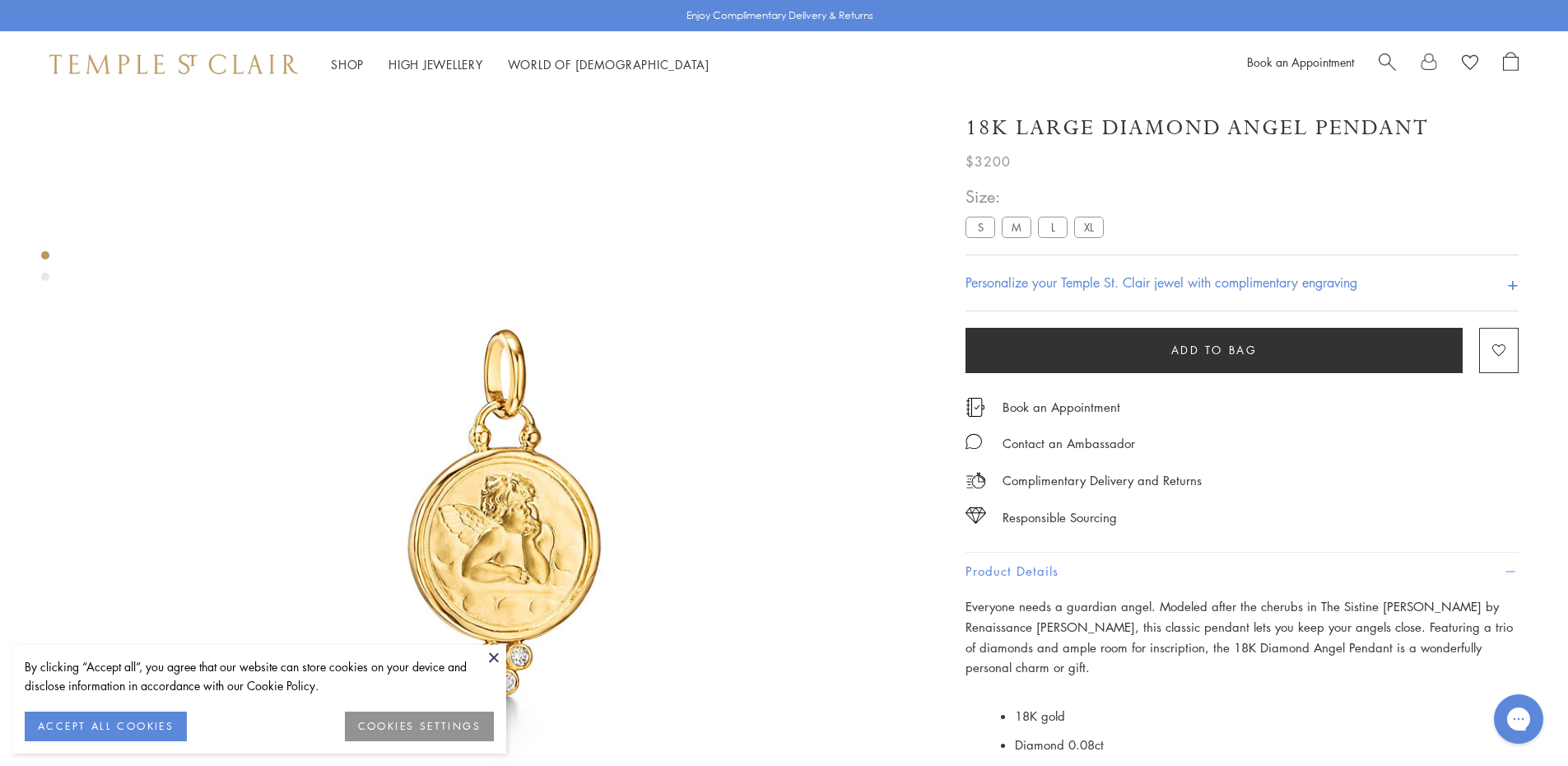
click at [1091, 232] on label "XL" at bounding box center [1089, 226] width 30 height 20
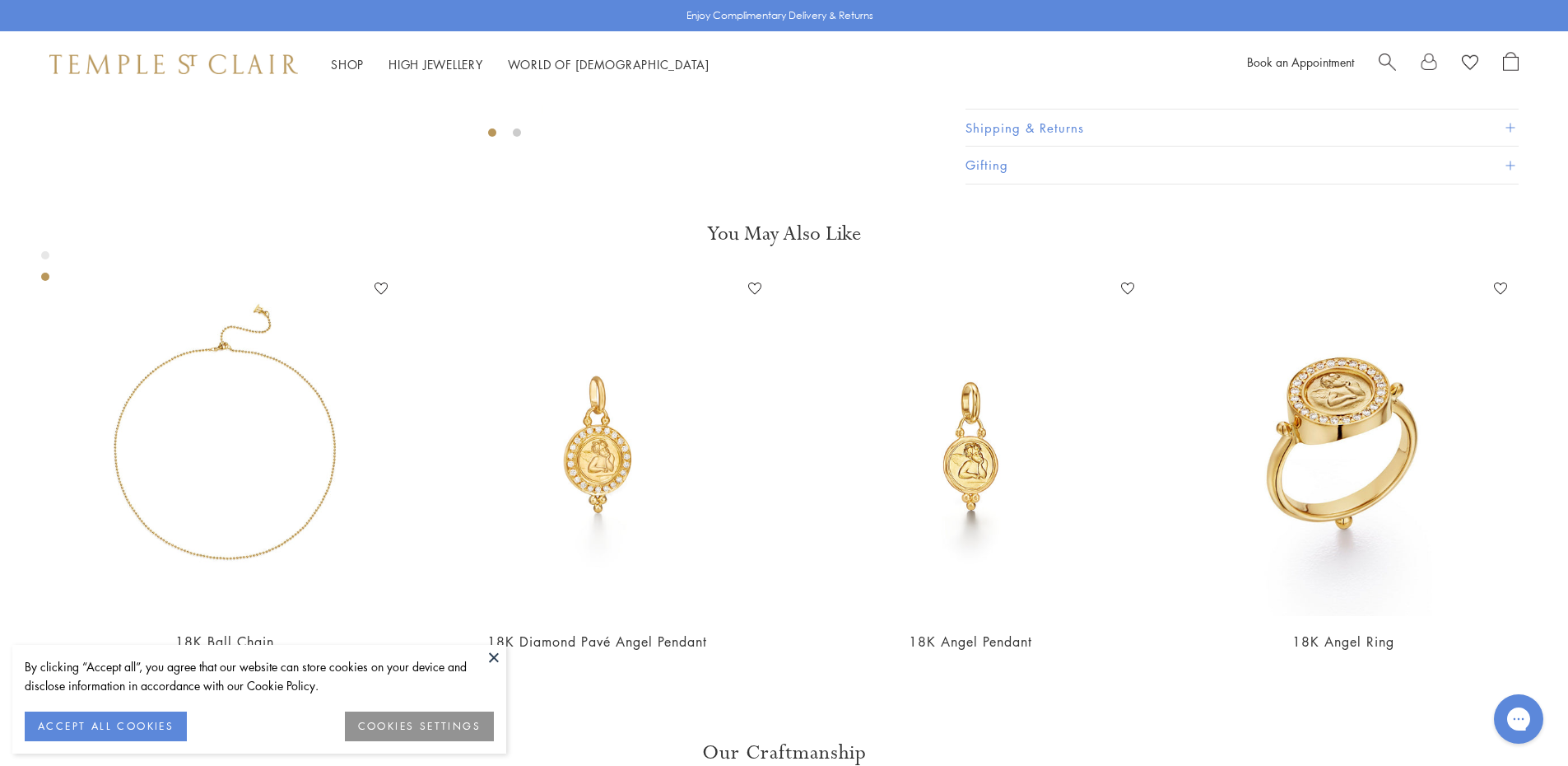
scroll to position [823, 0]
